Goal: Ask a question

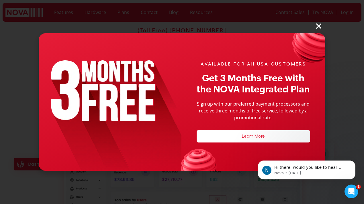
click at [321, 24] on icon "Close" at bounding box center [318, 25] width 7 height 7
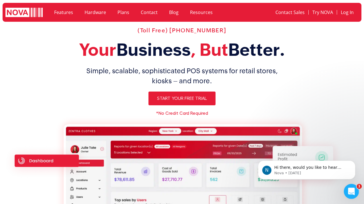
click at [346, 188] on div "Open Intercom Messenger" at bounding box center [350, 190] width 19 height 19
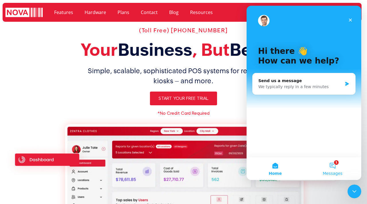
click at [335, 167] on button "1 Messages" at bounding box center [332, 168] width 57 height 23
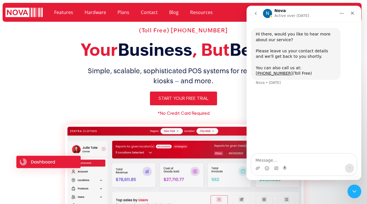
click at [237, 105] on div "Start Your Free Trial" at bounding box center [183, 99] width 356 height 14
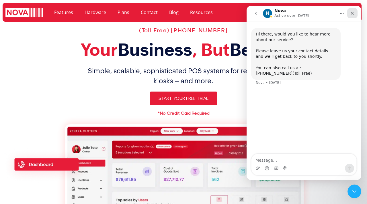
click at [352, 13] on icon "Close" at bounding box center [352, 13] width 5 height 5
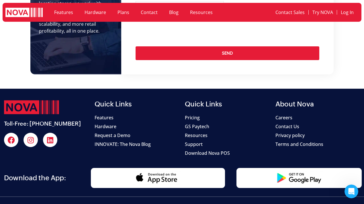
scroll to position [2148, 0]
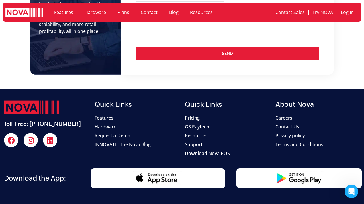
click at [178, 171] on img at bounding box center [157, 178] width 49 height 14
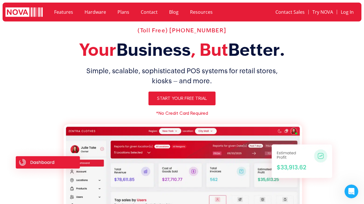
scroll to position [0, 0]
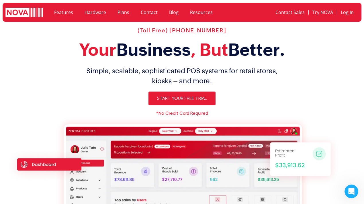
click at [92, 14] on link "Hardware" at bounding box center [95, 12] width 33 height 13
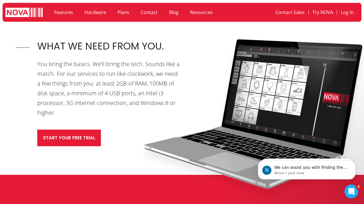
scroll to position [197, 0]
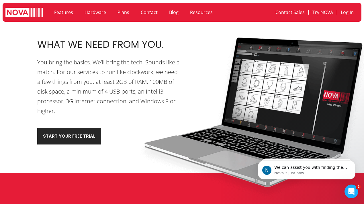
click at [77, 128] on link "Start your free trial" at bounding box center [69, 136] width 64 height 17
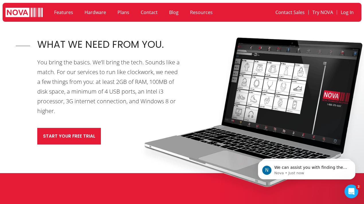
click at [67, 12] on link "Features" at bounding box center [63, 12] width 30 height 13
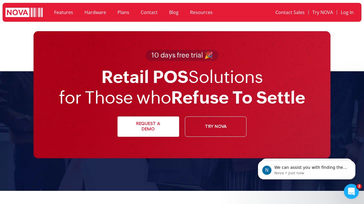
click at [344, 188] on div "Open Intercom Messenger" at bounding box center [351, 191] width 14 height 14
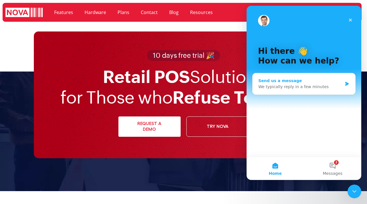
click at [294, 84] on div "Send us a message" at bounding box center [300, 81] width 84 height 6
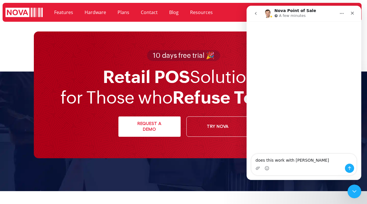
type textarea "does this work with macbook"
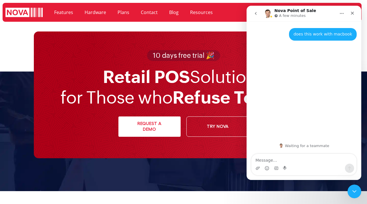
click at [171, 93] on h2 "Retail POS Solutions for Those who Refuse To Settle" at bounding box center [183, 87] width 246 height 41
click at [239, 41] on div "10 days free trial 🎉 Retail POS Solutions for Those who Refuse To Settle Reques…" at bounding box center [184, 95] width 300 height 127
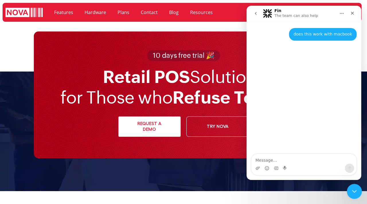
click at [353, 189] on icon "Close Intercom Messenger" at bounding box center [353, 191] width 7 height 7
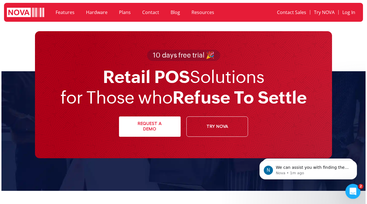
click at [352, 188] on icon "Open Intercom Messenger" at bounding box center [351, 190] width 9 height 9
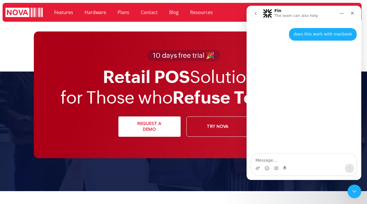
click at [253, 13] on button "go back" at bounding box center [255, 13] width 11 height 11
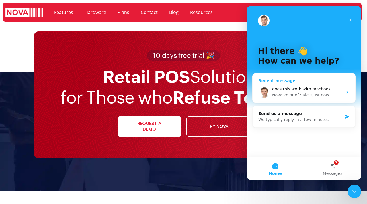
click at [306, 91] on span "does this work with macbook" at bounding box center [301, 89] width 58 height 5
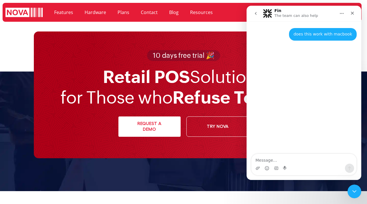
click at [155, 133] on link "Request a demo" at bounding box center [149, 127] width 62 height 20
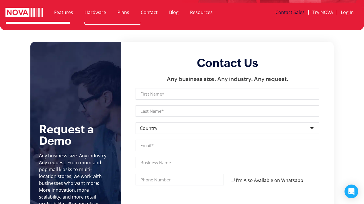
scroll to position [1975, 0]
click at [71, 14] on link "Features" at bounding box center [63, 12] width 30 height 13
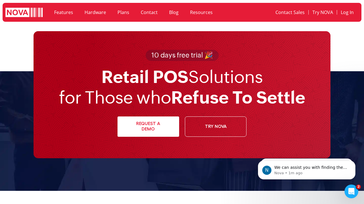
click at [211, 11] on link "Resources" at bounding box center [201, 12] width 34 height 13
